Goal: Navigation & Orientation: Understand site structure

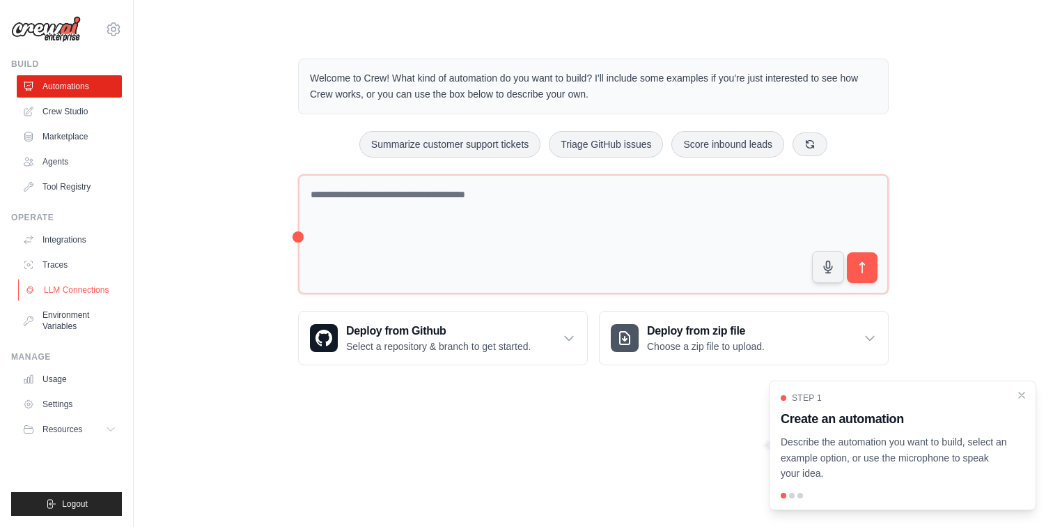
click at [66, 287] on link "LLM Connections" at bounding box center [70, 290] width 105 height 22
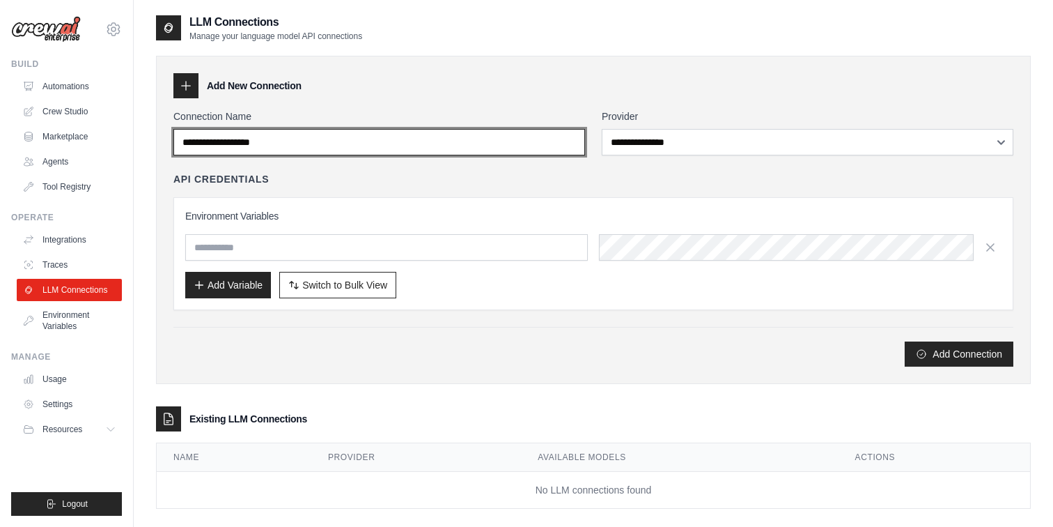
click at [316, 144] on input "Connection Name" at bounding box center [379, 142] width 412 height 26
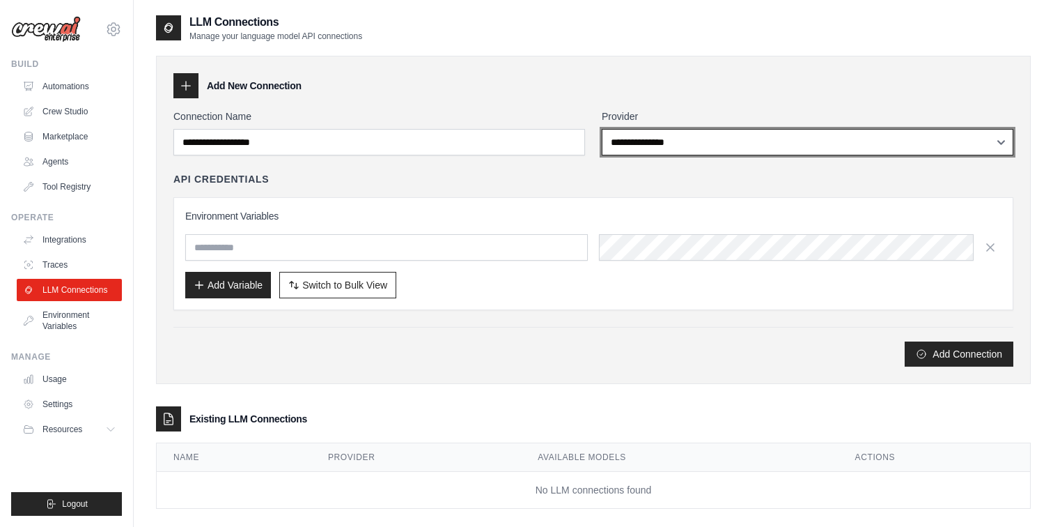
click at [666, 139] on select "**********" at bounding box center [808, 142] width 412 height 26
select select "*******"
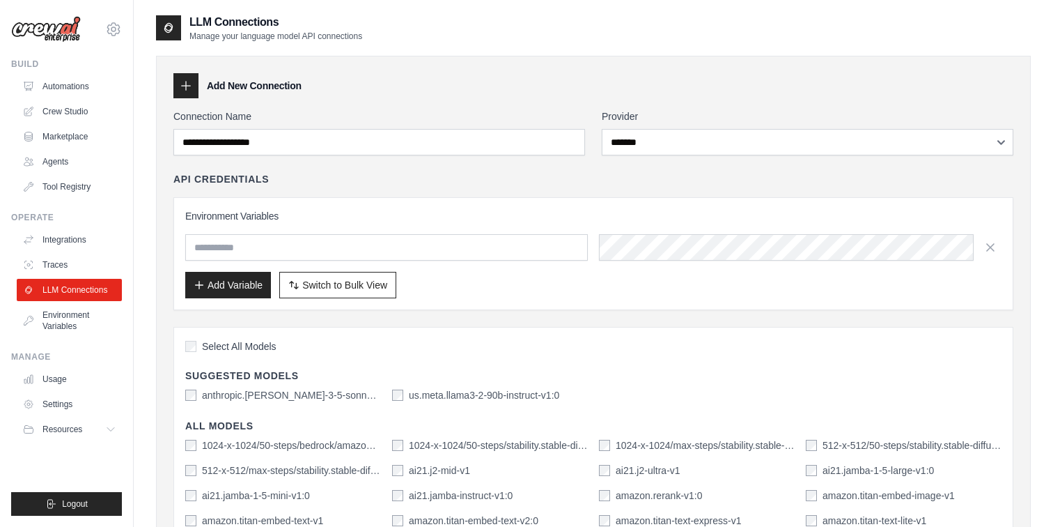
click at [70, 185] on link "Tool Registry" at bounding box center [70, 187] width 105 height 22
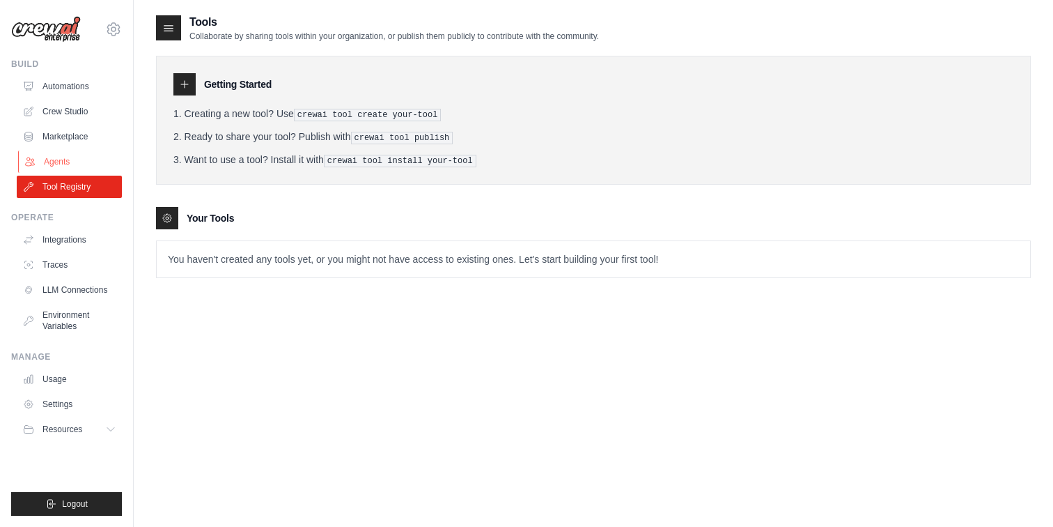
click at [62, 155] on link "Agents" at bounding box center [70, 161] width 105 height 22
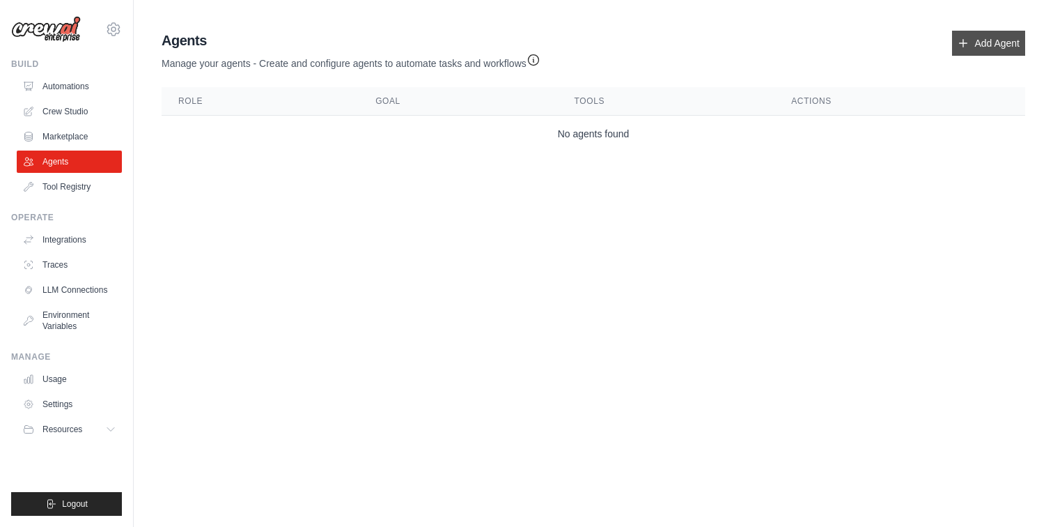
click at [981, 50] on link "Add Agent" at bounding box center [988, 43] width 73 height 25
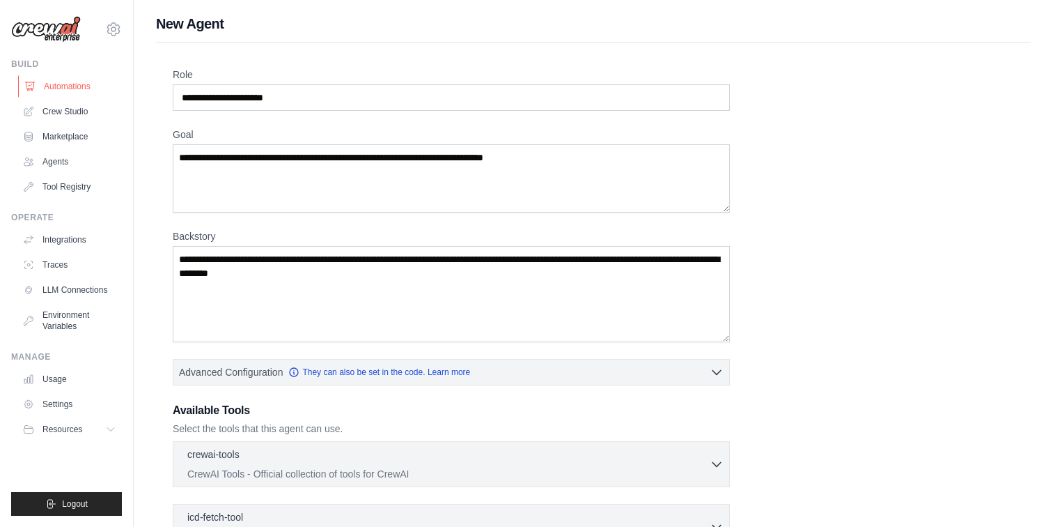
click at [64, 86] on link "Automations" at bounding box center [70, 86] width 105 height 22
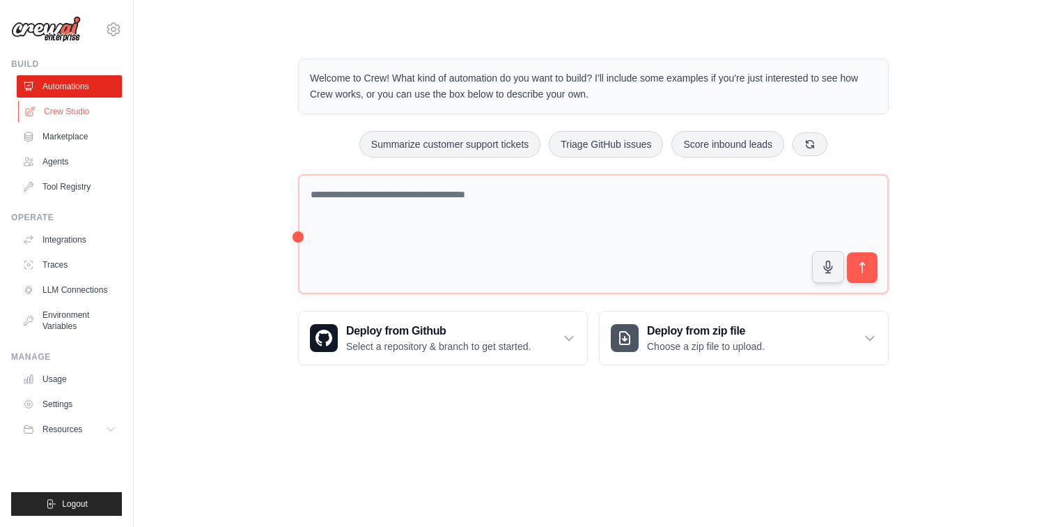
click at [76, 119] on link "Crew Studio" at bounding box center [70, 111] width 105 height 22
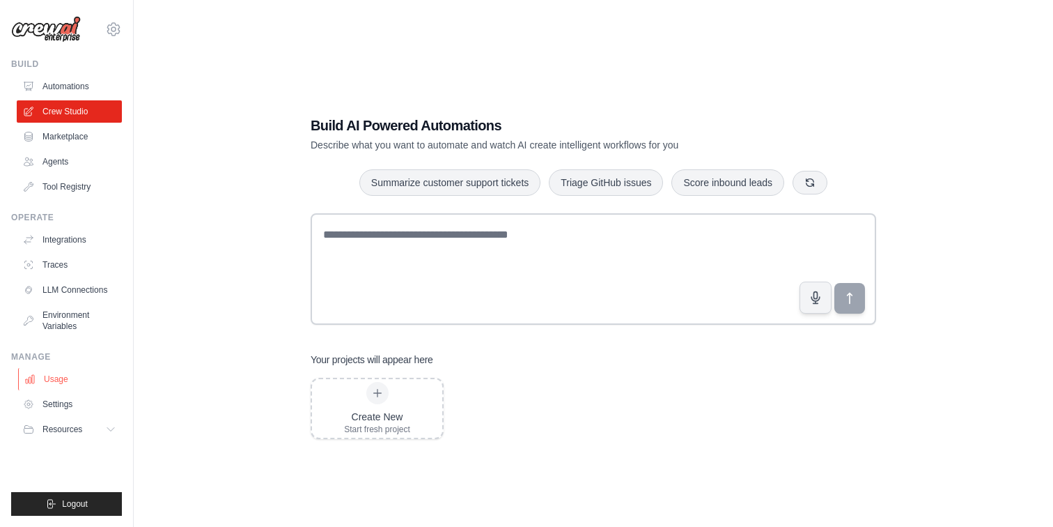
click at [61, 373] on link "Usage" at bounding box center [70, 379] width 105 height 22
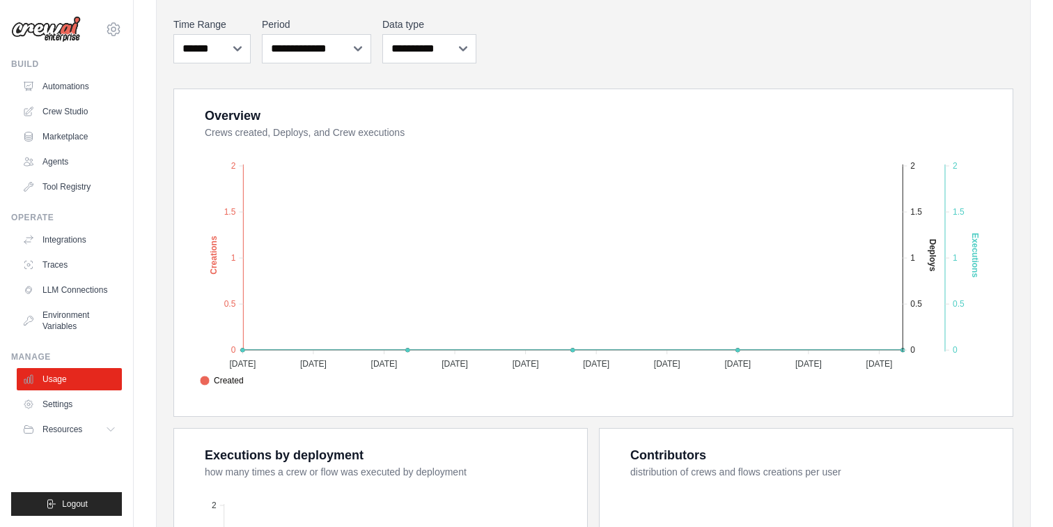
scroll to position [192, 0]
